Goal: Information Seeking & Learning: Learn about a topic

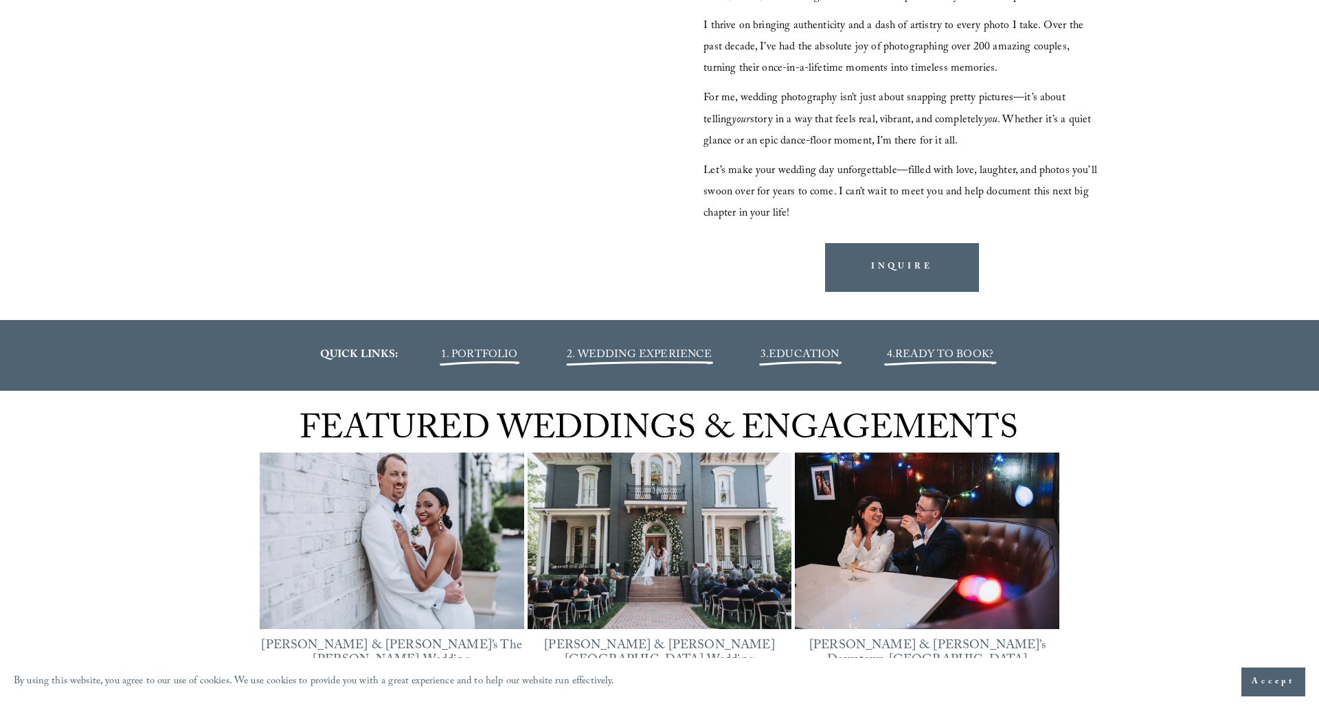
scroll to position [1536, 0]
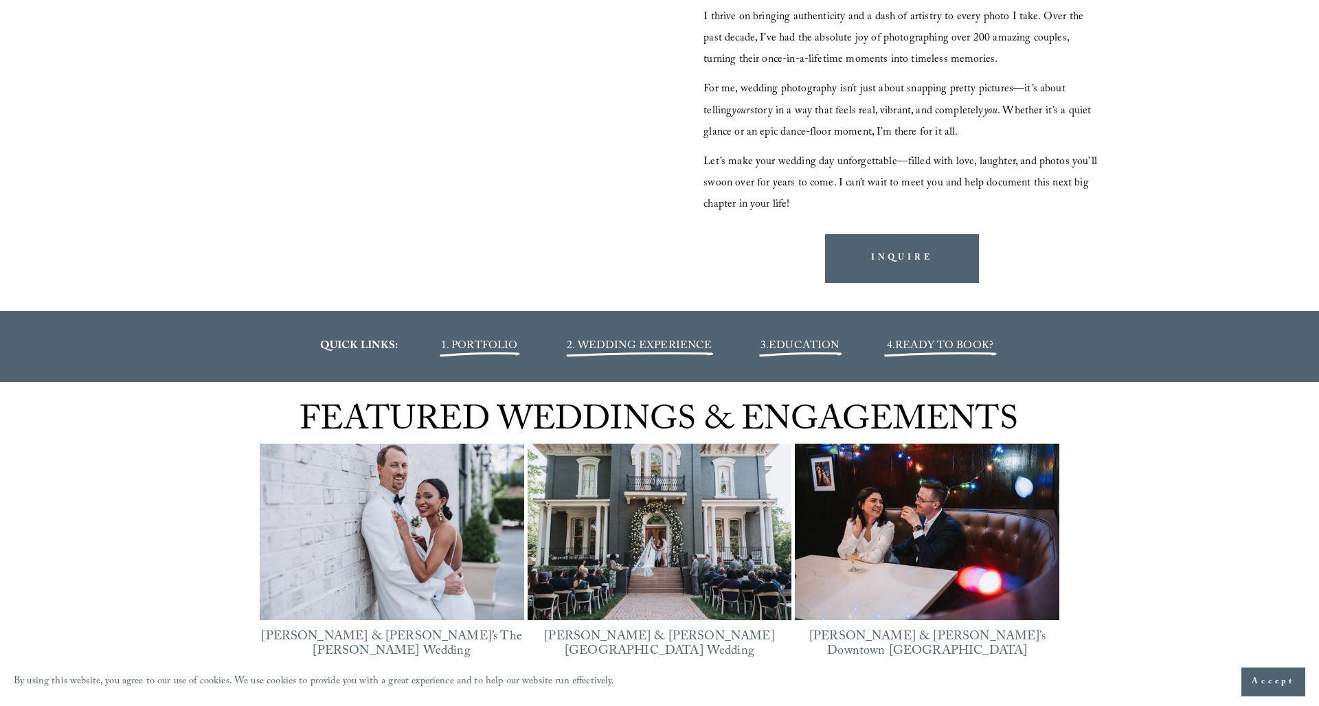
click at [809, 349] on span "EDUCATION" at bounding box center [804, 346] width 70 height 19
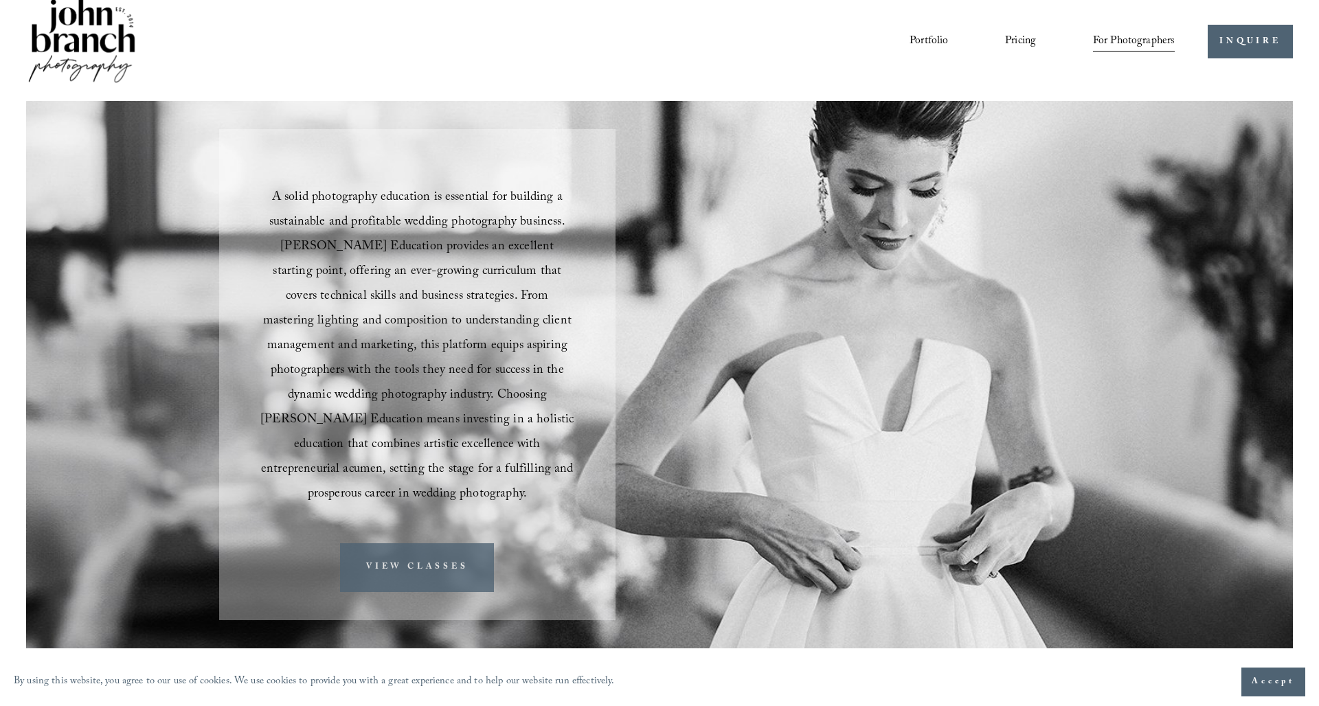
scroll to position [23, 0]
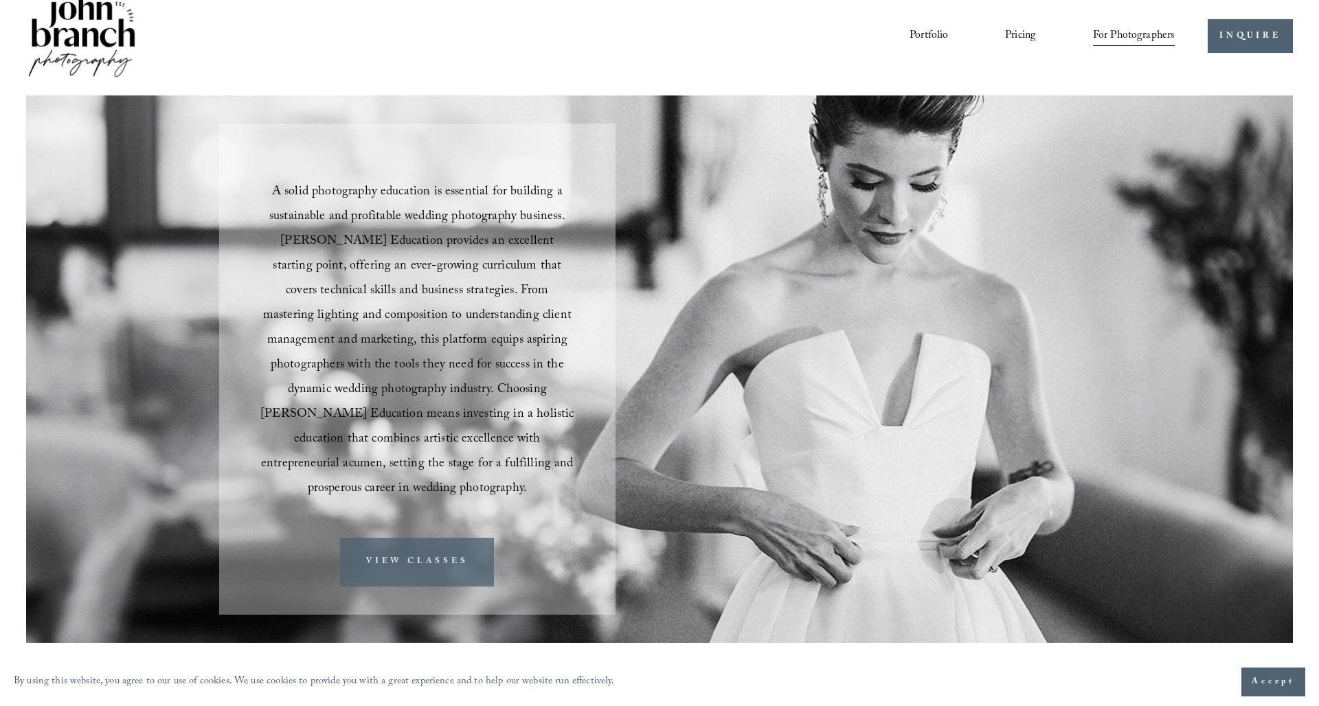
click at [392, 546] on link "VIEW CLASSES" at bounding box center [417, 562] width 154 height 49
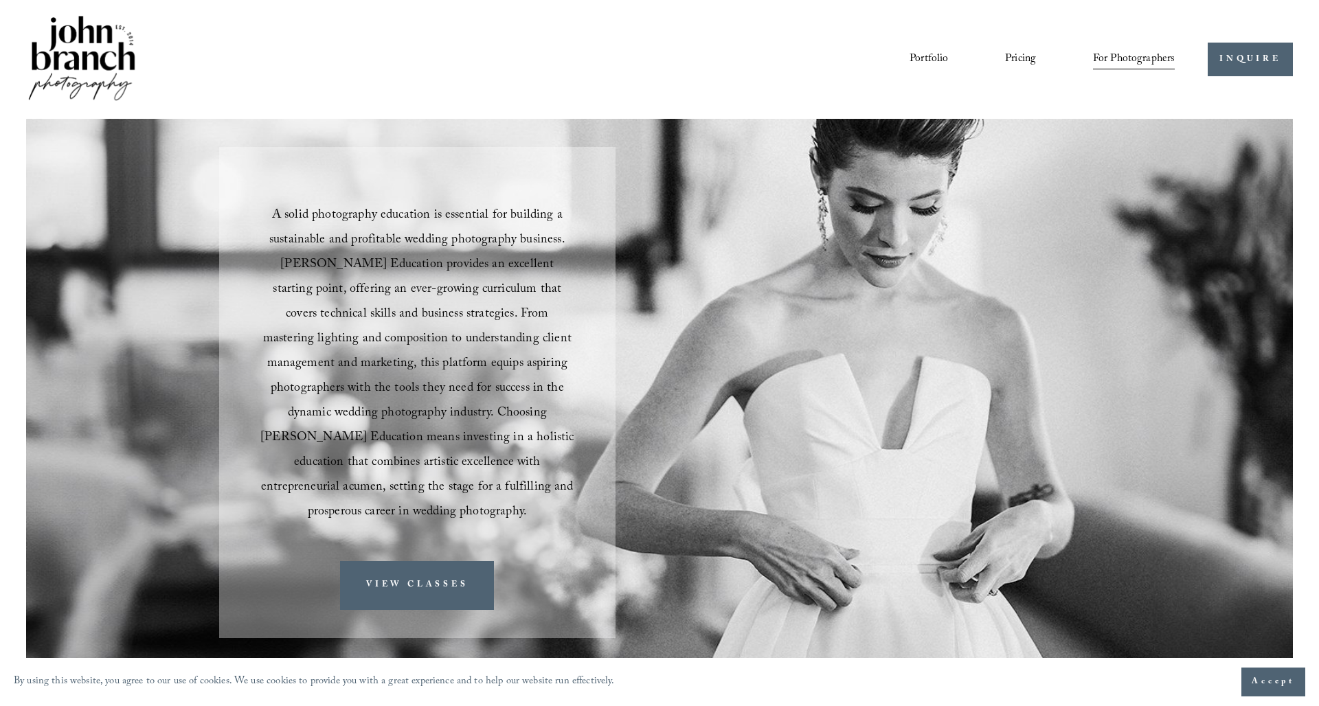
scroll to position [0, 0]
click at [1038, 59] on nav "Portfolio Pricing For Photographers Presets Education Courses Blog" at bounding box center [1042, 59] width 265 height 23
click at [1006, 60] on link "Pricing" at bounding box center [1020, 59] width 31 height 23
